Goal: Task Accomplishment & Management: Manage account settings

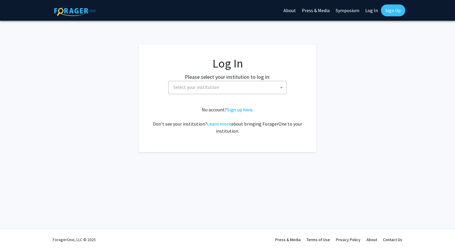
select select
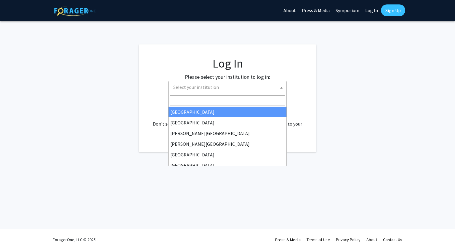
click at [199, 89] on span "Select your institution" at bounding box center [196, 87] width 46 height 6
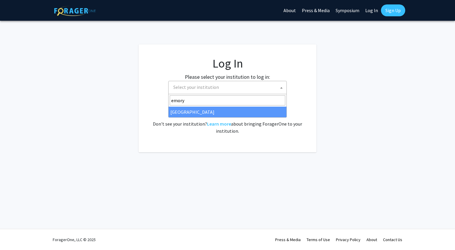
type input "emory"
select select "12"
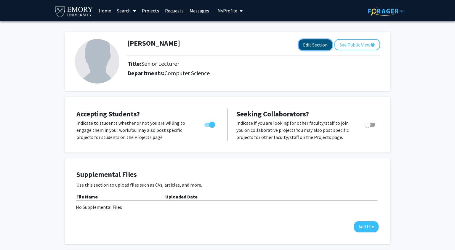
click at [319, 47] on button "Edit Section" at bounding box center [314, 44] width 33 height 11
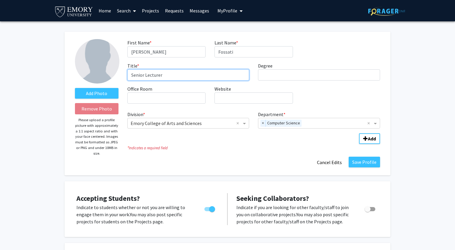
click at [179, 80] on input "Senior Lecturer" at bounding box center [188, 74] width 122 height 11
type input "Associate Teaching Professor"
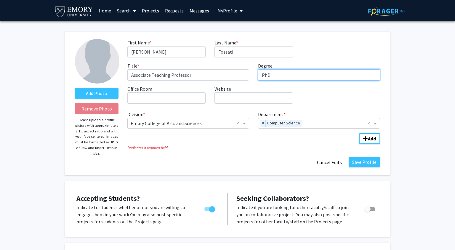
type input "PhD"
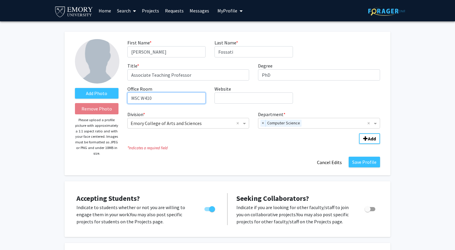
type input "MSC W410"
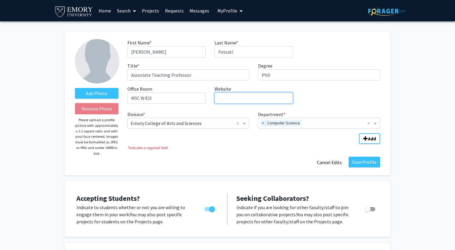
click at [250, 101] on input "Website required" at bounding box center [253, 97] width 78 height 11
paste input "https://computerscience.emory.edu/people/index.html"
type input "https://computerscience.emory.edu/people/index.html"
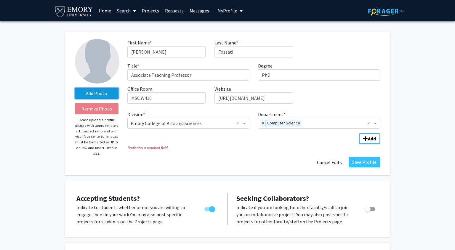
click at [106, 93] on label "Add Photo" at bounding box center [97, 93] width 44 height 11
click at [0, 0] on input "Add Photo" at bounding box center [0, 0] width 0 height 0
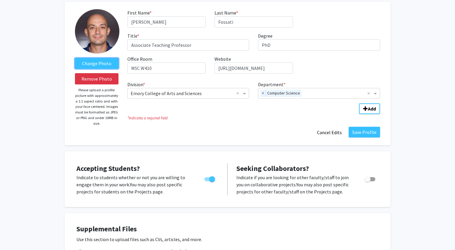
scroll to position [37, 0]
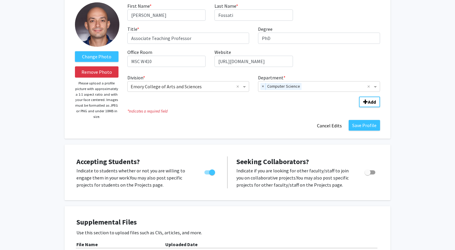
click at [370, 173] on span "Toggle" at bounding box center [369, 172] width 11 height 4
click at [367, 174] on input "Toggle" at bounding box center [367, 174] width 0 height 0
checkbox input "true"
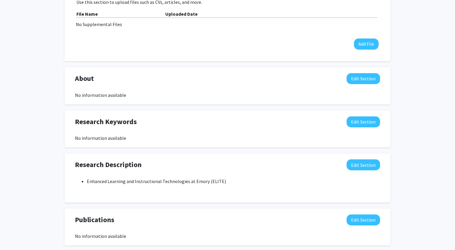
scroll to position [276, 0]
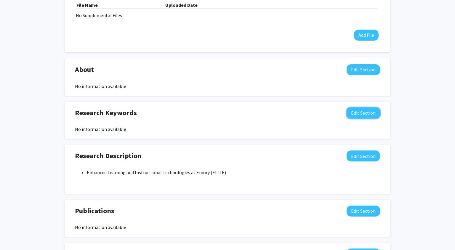
drag, startPoint x: 374, startPoint y: 113, endPoint x: 367, endPoint y: 132, distance: 19.4
click at [367, 132] on div "Research Keywords Edit Section No information available" at bounding box center [227, 119] width 314 height 25
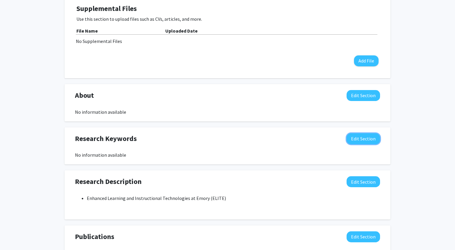
scroll to position [251, 0]
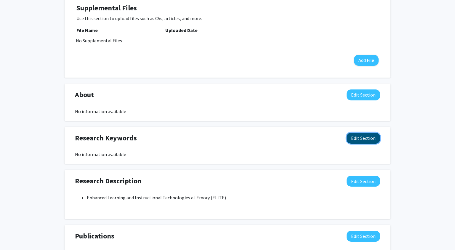
click at [361, 139] on button "Edit Section" at bounding box center [362, 138] width 33 height 11
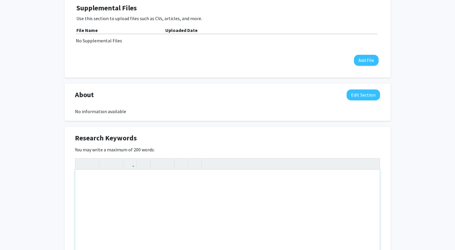
click at [202, 198] on div "Note to users with screen readers: Please deactivate our accessibility plugin f…" at bounding box center [227, 214] width 304 height 89
type textarea "Educational Technology, Artificial Intelligence in Education, Computer Science …"
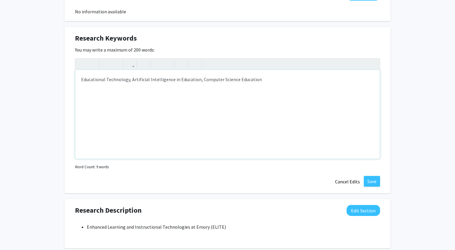
scroll to position [350, 0]
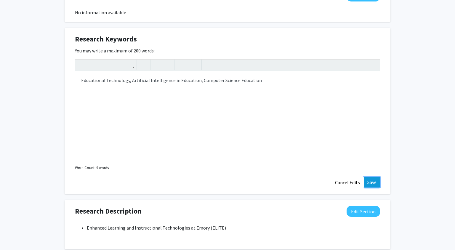
click at [374, 180] on button "Save" at bounding box center [371, 182] width 16 height 11
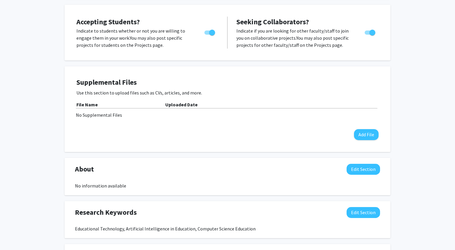
scroll to position [176, 0]
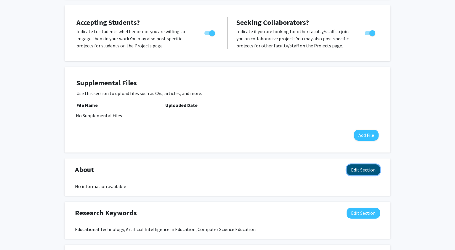
click at [359, 170] on button "Edit Section" at bounding box center [362, 169] width 33 height 11
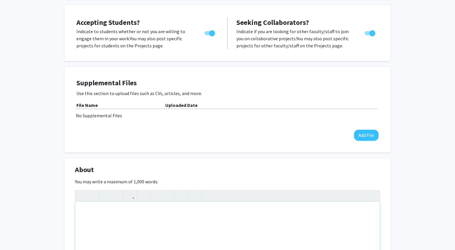
click at [193, 230] on div "Note to users with screen readers: Please deactivate our accessibility plugin f…" at bounding box center [227, 246] width 304 height 89
paste div "Note to users with screen readers: Please deactivate our accessibility plugin f…"
type textarea "<p>Dr. Davide Fossati completed his PhD in Computer Science at the University o…"
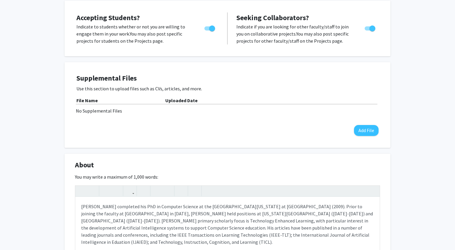
scroll to position [181, 0]
click at [429, 91] on div "Change Photo Remove Photo Please upload a profile picture with approximately a …" at bounding box center [227, 182] width 455 height 683
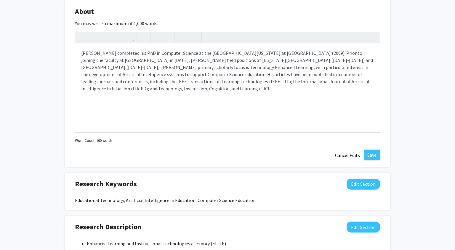
scroll to position [318, 0]
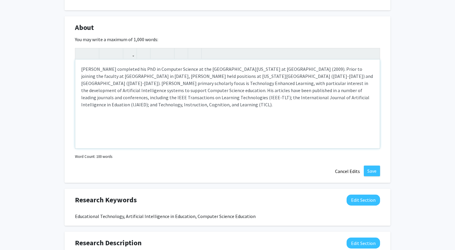
click at [193, 109] on div "Dr. Davide Fossati completed his PhD in Computer Science at the University of I…" at bounding box center [227, 103] width 304 height 89
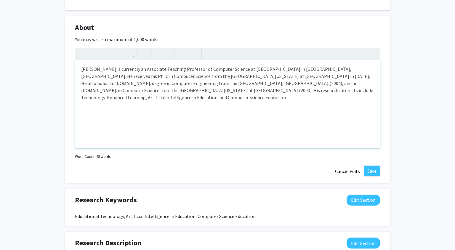
type textarea "<p>Dr. Davide Fossati is currently an Associate Teaching Professor of Computer …"
click at [375, 168] on button "Save" at bounding box center [371, 170] width 16 height 11
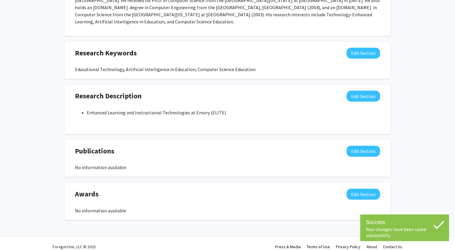
scroll to position [0, 0]
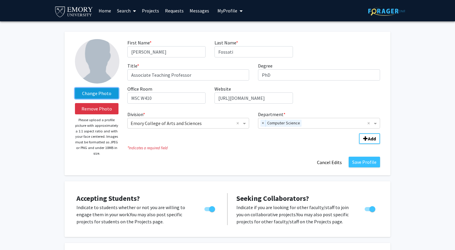
click at [104, 96] on label "Change Photo" at bounding box center [97, 93] width 44 height 11
click at [0, 0] on input "Change Photo" at bounding box center [0, 0] width 0 height 0
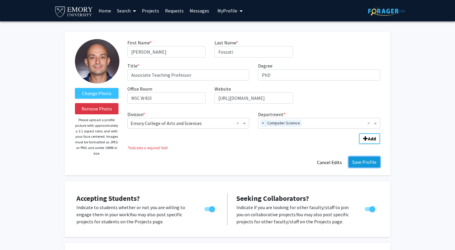
click at [364, 163] on button "Save Profile" at bounding box center [363, 162] width 31 height 11
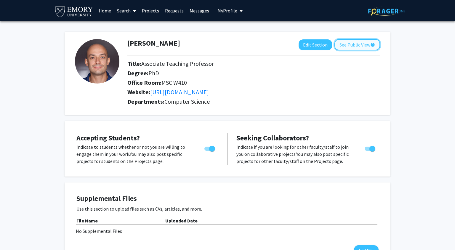
click at [356, 44] on button "See Public View help" at bounding box center [357, 44] width 46 height 11
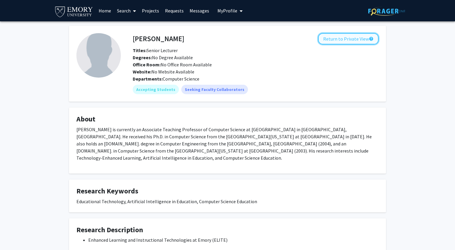
click at [340, 41] on button "Return to Private View help" at bounding box center [348, 38] width 60 height 11
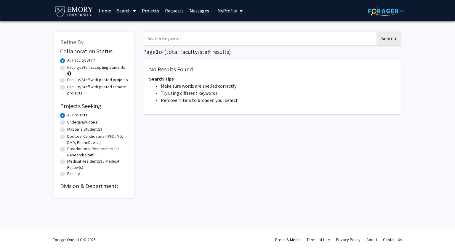
click at [196, 39] on input "Search Keywords" at bounding box center [259, 39] width 232 height 14
type input "fossati"
click at [376, 32] on button "Search" at bounding box center [388, 39] width 24 height 14
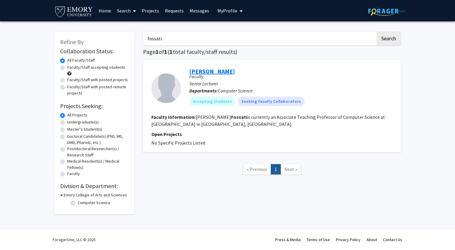
click at [206, 72] on link "[PERSON_NAME]" at bounding box center [212, 70] width 46 height 7
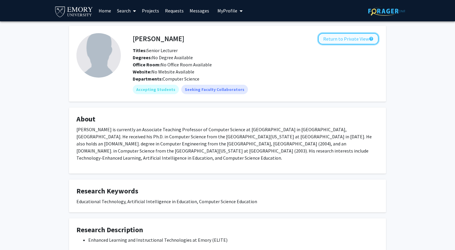
click at [348, 40] on button "Return to Private View help" at bounding box center [348, 38] width 60 height 11
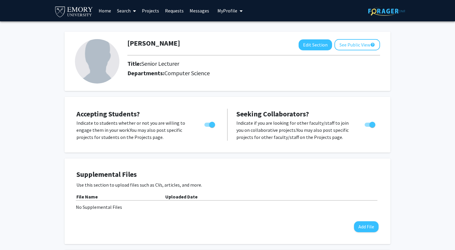
click at [81, 66] on img at bounding box center [97, 61] width 44 height 44
click at [314, 48] on button "Edit Section" at bounding box center [314, 44] width 33 height 11
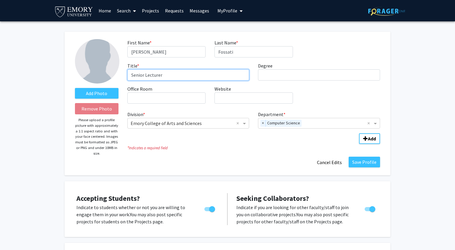
click at [191, 77] on input "Senior Lecturer" at bounding box center [188, 74] width 122 height 11
click at [191, 78] on input "Senior Lecturer" at bounding box center [188, 74] width 122 height 11
type input "Associate Teaching Professor"
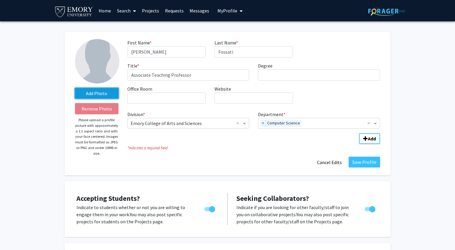
click at [93, 95] on label "Add Photo" at bounding box center [97, 93] width 44 height 11
click at [0, 0] on input "Add Photo" at bounding box center [0, 0] width 0 height 0
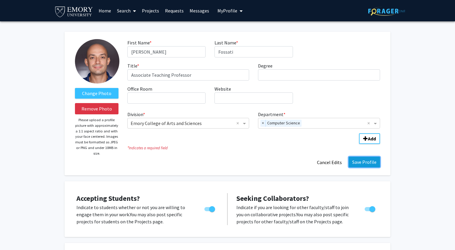
click at [361, 161] on button "Save Profile" at bounding box center [363, 162] width 31 height 11
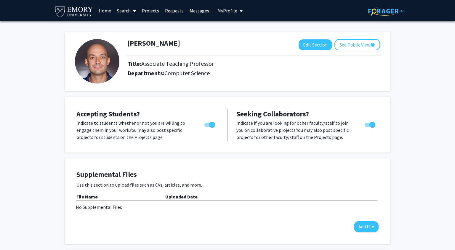
click at [107, 12] on link "Home" at bounding box center [105, 10] width 18 height 21
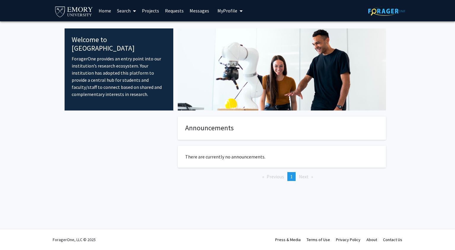
click at [147, 14] on link "Projects" at bounding box center [150, 10] width 23 height 21
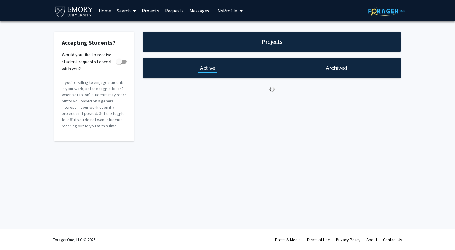
checkbox input "true"
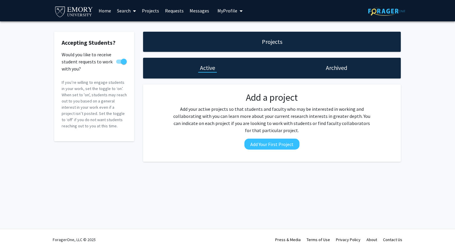
click at [219, 14] on button "My Profile" at bounding box center [229, 10] width 29 height 21
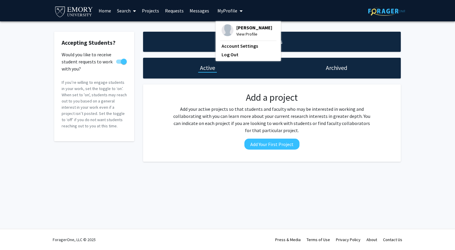
click at [239, 30] on span "[PERSON_NAME]" at bounding box center [254, 27] width 36 height 7
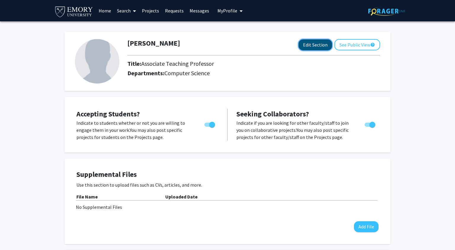
click at [319, 46] on button "Edit Section" at bounding box center [314, 44] width 33 height 11
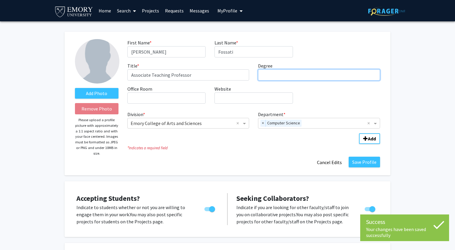
click at [281, 78] on input "Degree required" at bounding box center [319, 74] width 122 height 11
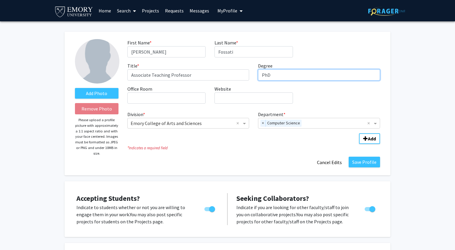
type input "PhD"
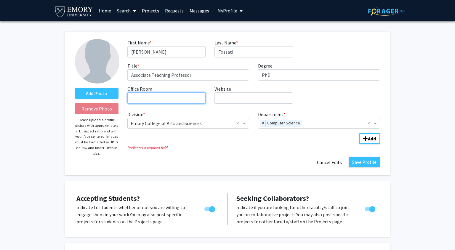
click at [191, 102] on input "Office Room required" at bounding box center [166, 97] width 78 height 11
type input "MSC W410"
click at [191, 157] on div "Save Profile Cancel Edits" at bounding box center [253, 162] width 261 height 11
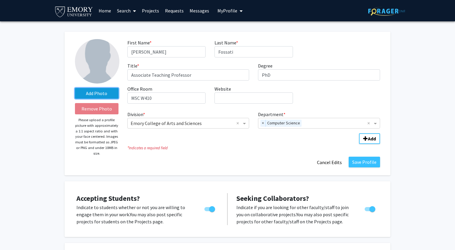
click at [105, 95] on label "Add Photo" at bounding box center [97, 93] width 44 height 11
click at [0, 0] on input "Add Photo" at bounding box center [0, 0] width 0 height 0
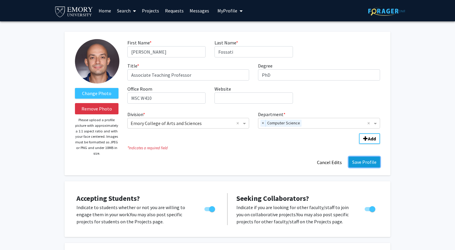
click at [366, 161] on button "Save Profile" at bounding box center [363, 162] width 31 height 11
